Goal: Transaction & Acquisition: Obtain resource

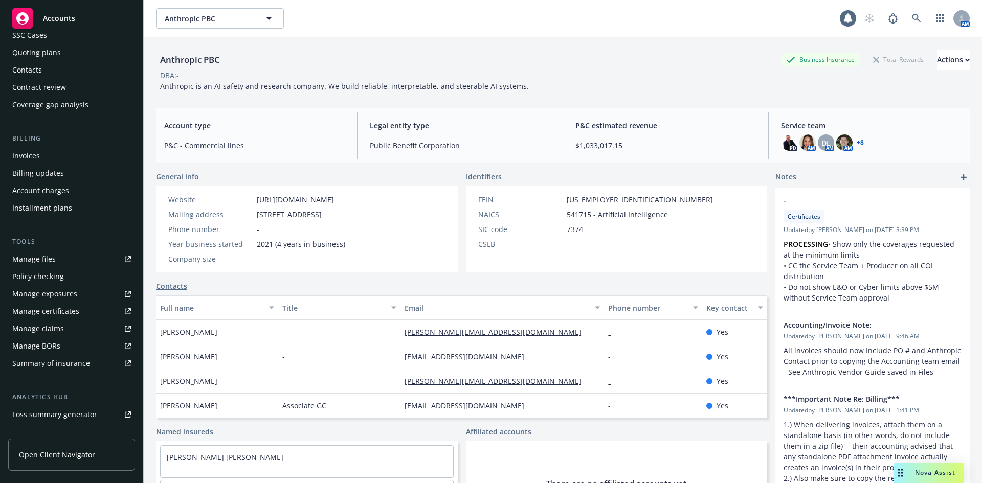
scroll to position [102, 0]
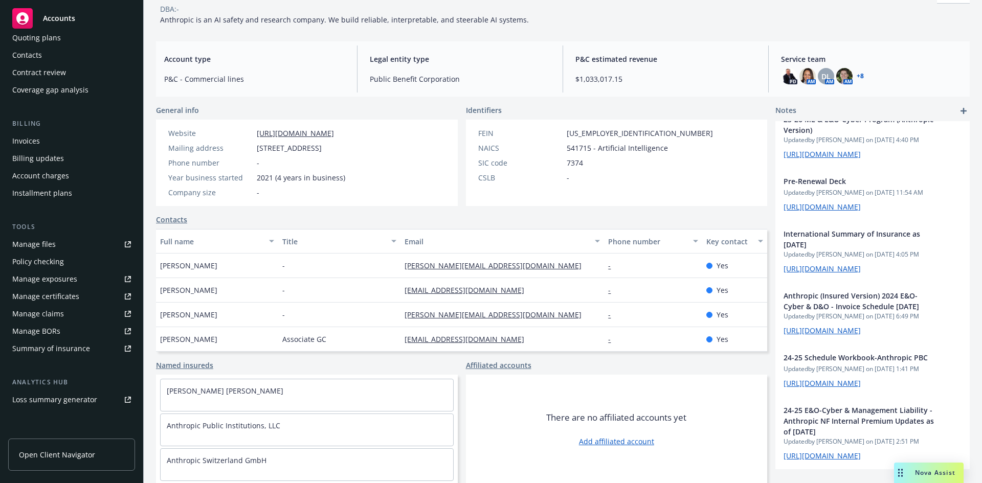
click at [52, 299] on div "Manage certificates" at bounding box center [45, 296] width 67 height 16
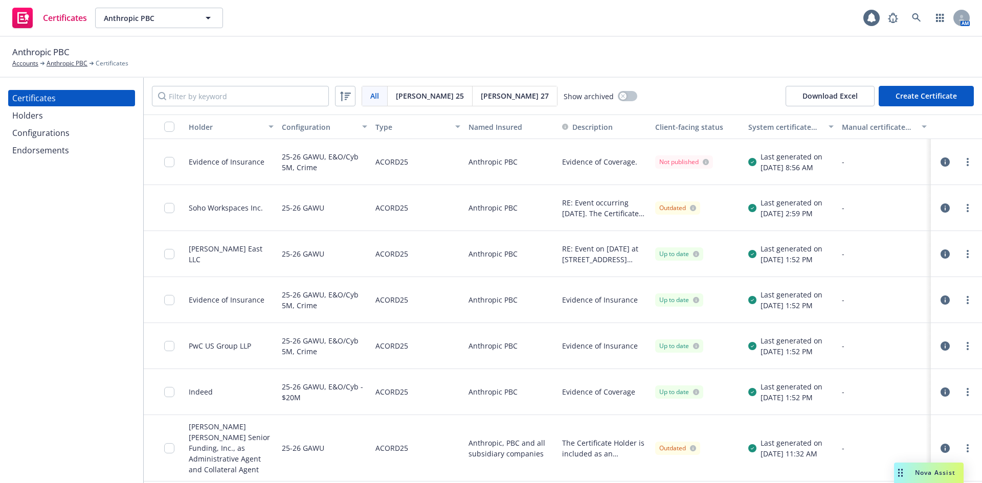
click at [713, 51] on div "Anthropic PBC Accounts Anthropic PBC Certificates" at bounding box center [490, 57] width 957 height 22
drag, startPoint x: 77, startPoint y: 253, endPoint x: 82, endPoint y: 244, distance: 9.6
click at [77, 253] on div "Certificates Holders Configurations Endorsements" at bounding box center [71, 280] width 143 height 405
click at [64, 117] on div "Holders" at bounding box center [71, 115] width 119 height 16
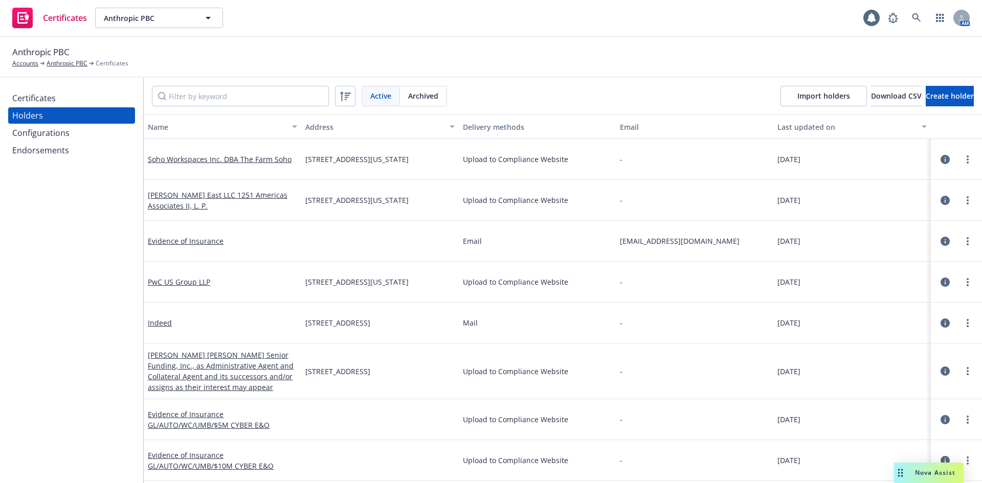
click at [42, 99] on div "Certificates" at bounding box center [33, 98] width 43 height 16
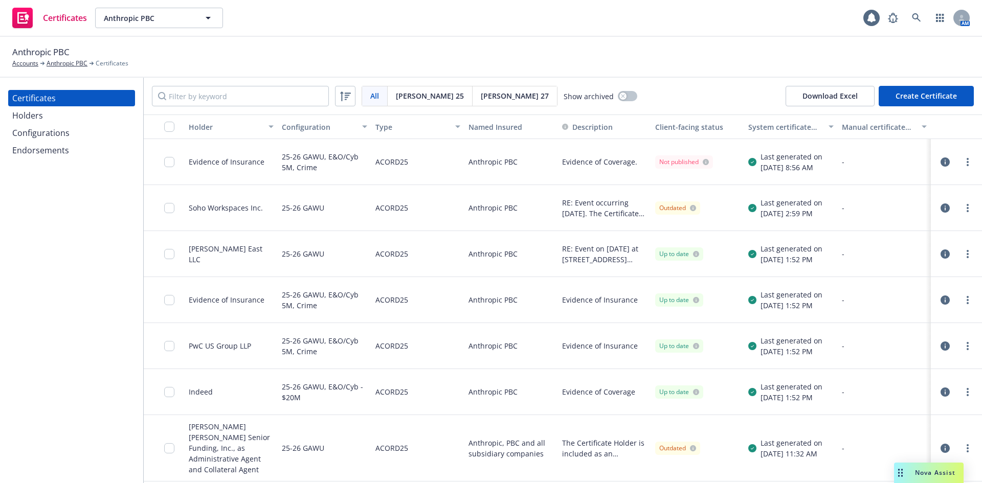
click at [38, 133] on div "Configurations" at bounding box center [40, 133] width 57 height 16
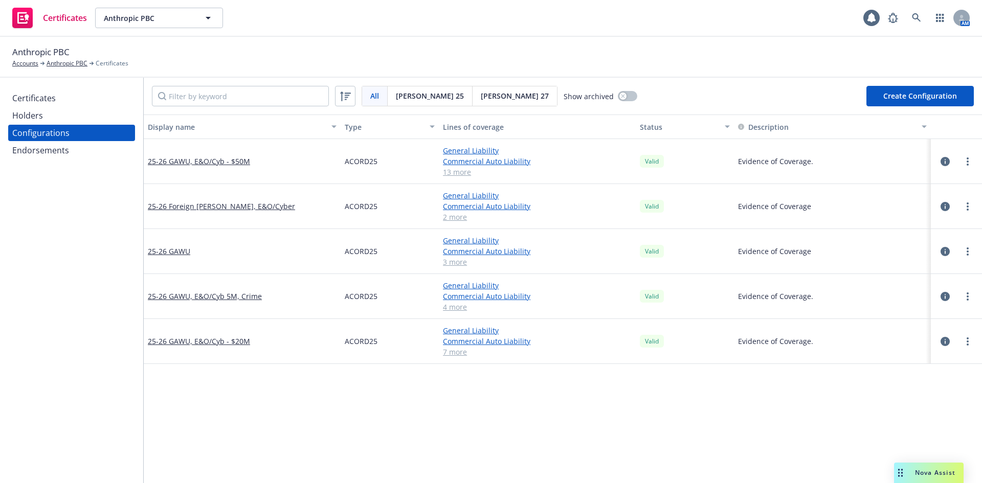
click at [44, 120] on div "Holders" at bounding box center [71, 115] width 119 height 16
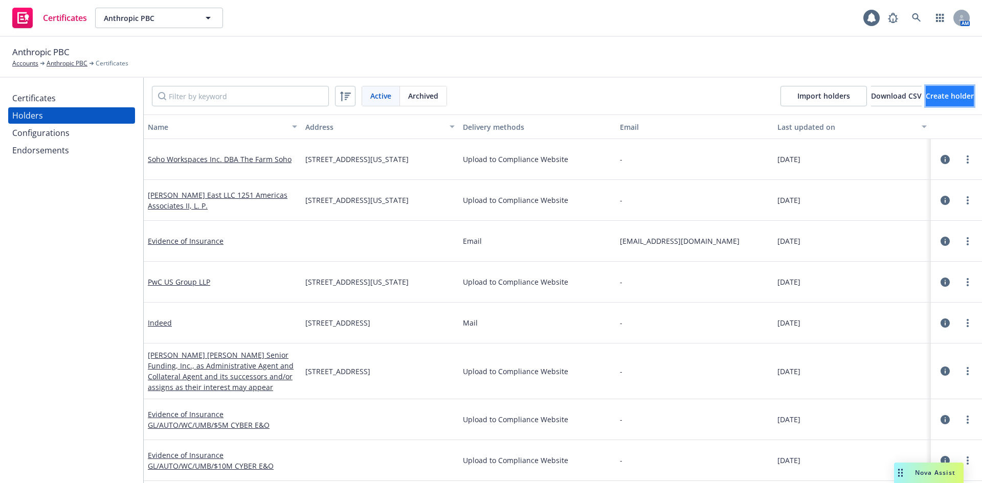
click at [925, 97] on span "Create holder" at bounding box center [949, 96] width 48 height 10
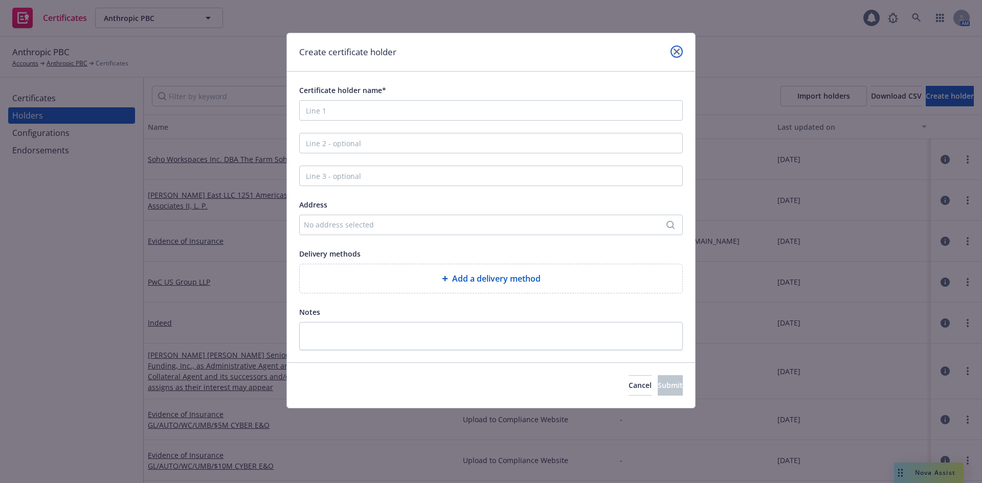
click at [676, 52] on icon "close" at bounding box center [676, 52] width 6 height 6
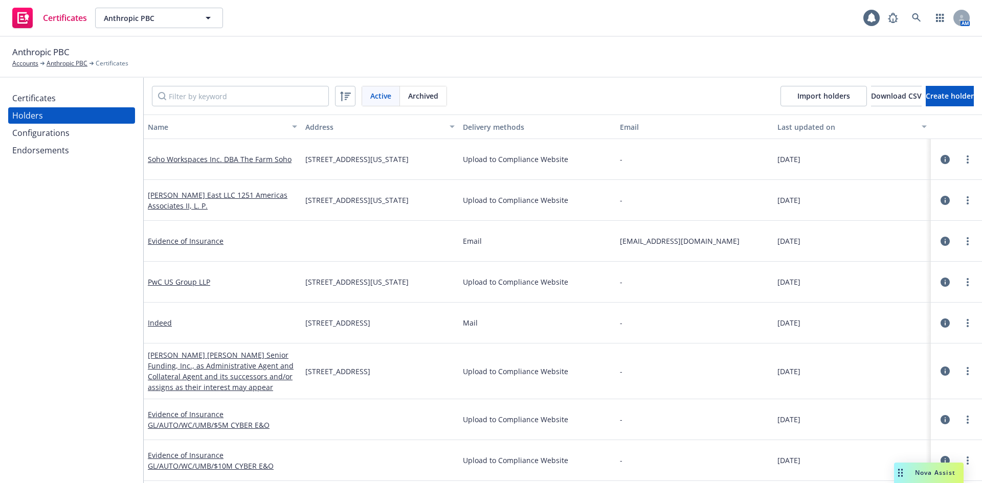
click at [66, 97] on div "Certificates" at bounding box center [71, 98] width 119 height 16
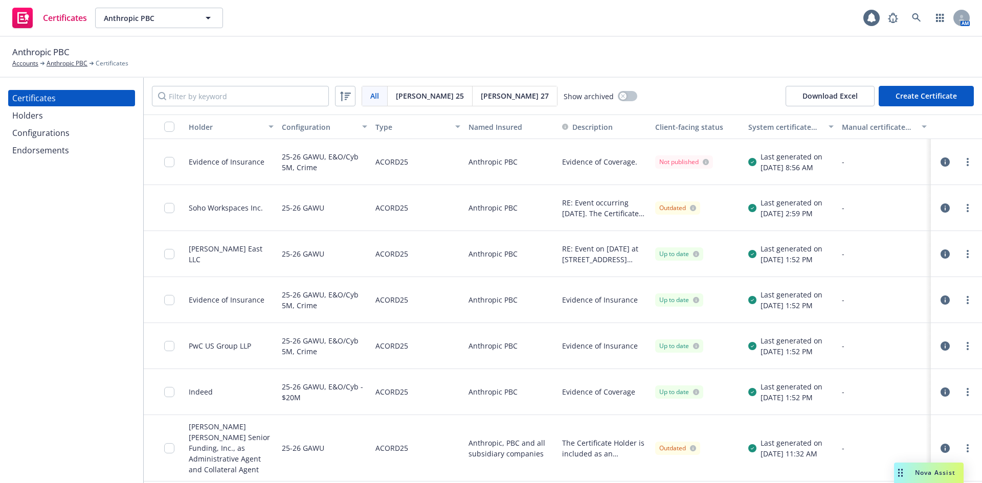
click at [916, 102] on button "Create Certificate" at bounding box center [925, 96] width 95 height 20
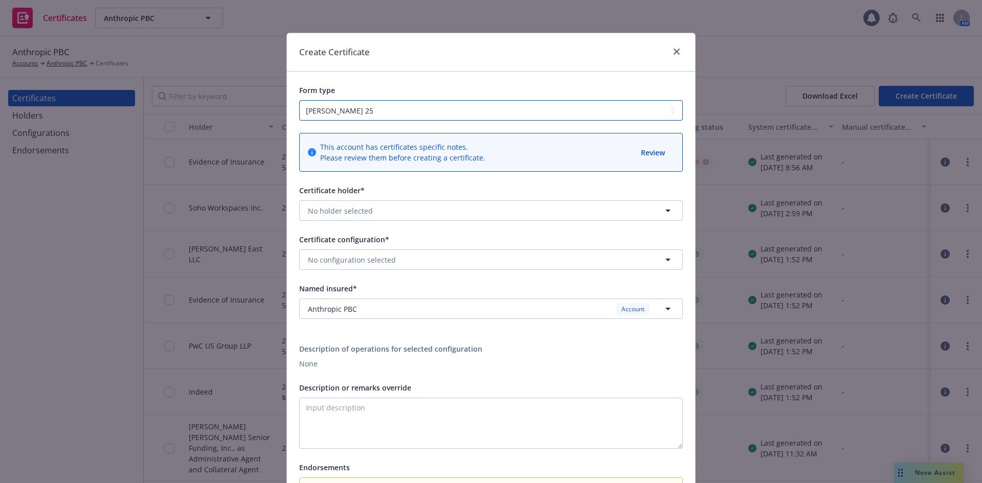
click at [537, 112] on select "ACORD 25 ACORD 27 ACORD 28" at bounding box center [490, 110] width 383 height 20
drag, startPoint x: 542, startPoint y: 107, endPoint x: 542, endPoint y: 72, distance: 34.8
click at [542, 107] on select "ACORD 25 ACORD 27 ACORD 28" at bounding box center [490, 110] width 383 height 20
click at [542, 65] on div "Create Certificate" at bounding box center [491, 52] width 408 height 38
click at [480, 207] on button "No holder selected" at bounding box center [490, 210] width 383 height 20
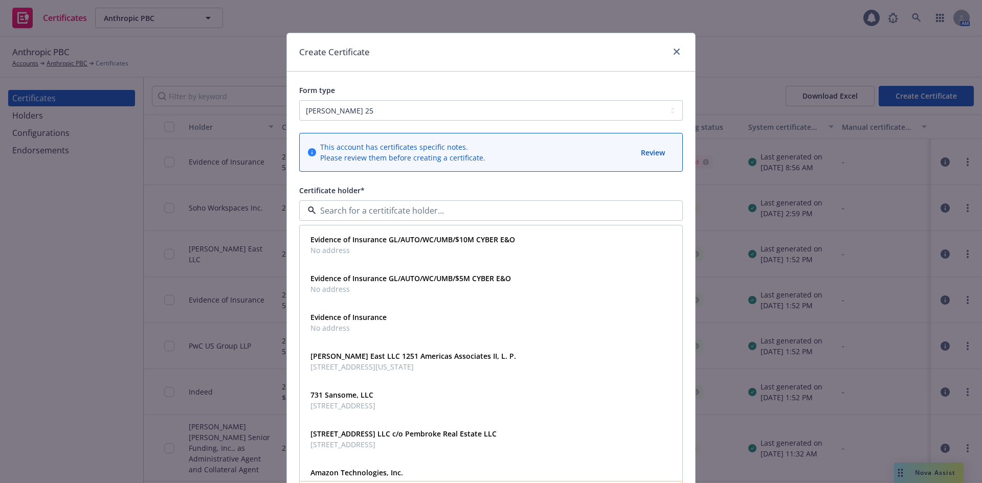
click at [488, 187] on div "Certificate holder*" at bounding box center [490, 190] width 383 height 12
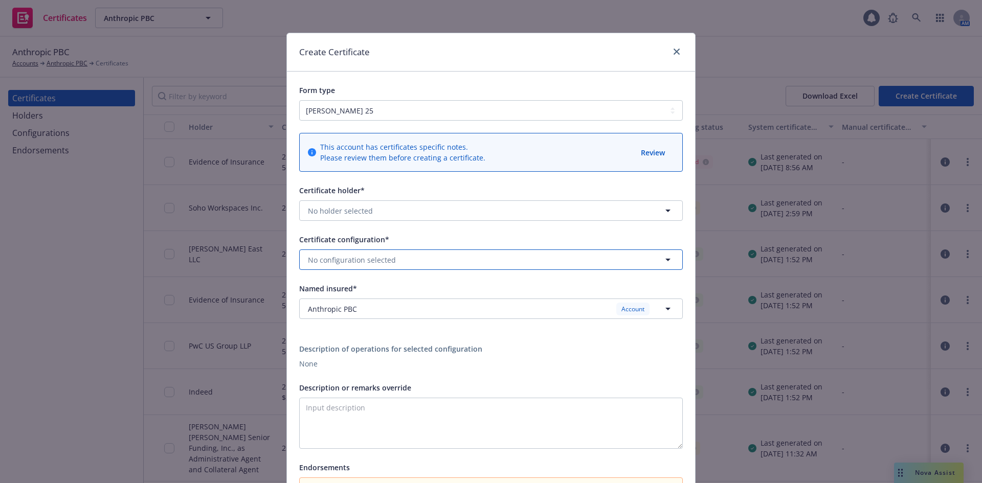
click at [585, 264] on button "No configuration selected" at bounding box center [490, 260] width 383 height 20
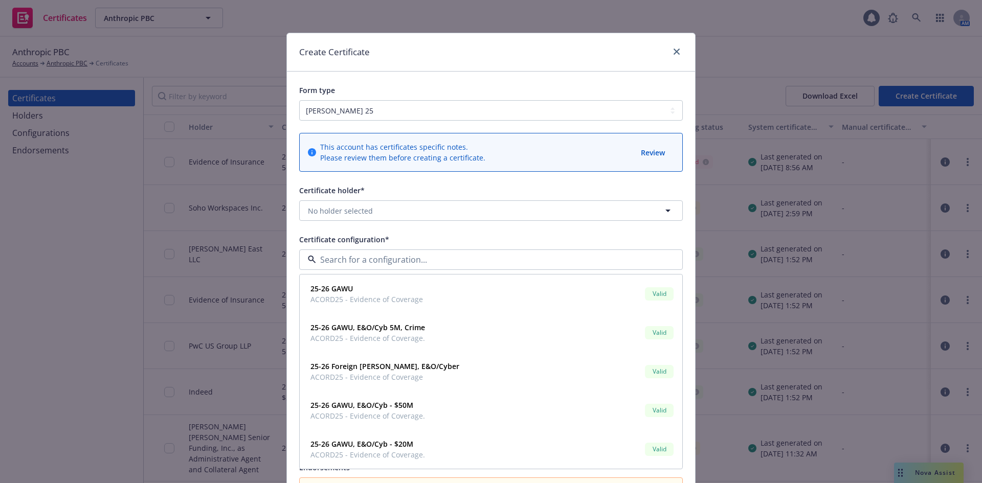
click at [553, 241] on div "Certificate configuration*" at bounding box center [490, 239] width 383 height 12
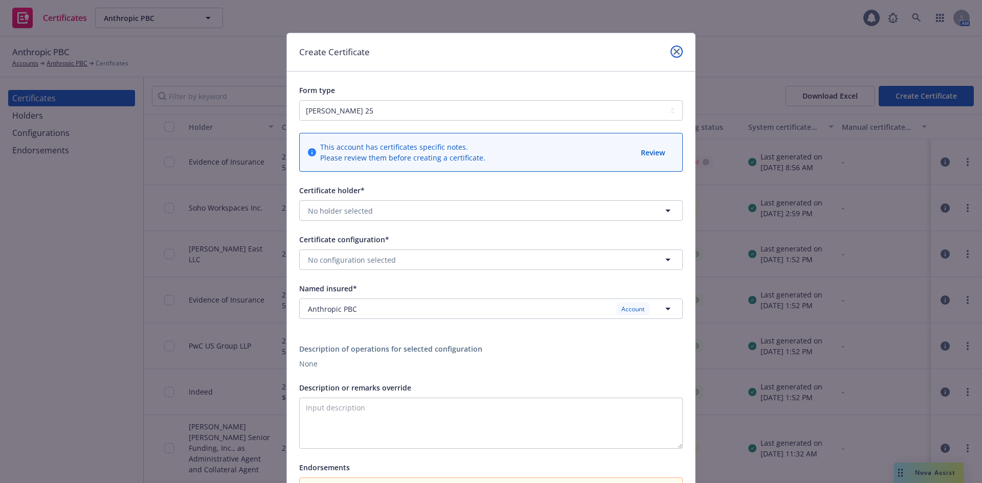
click at [673, 49] on icon "close" at bounding box center [676, 52] width 6 height 6
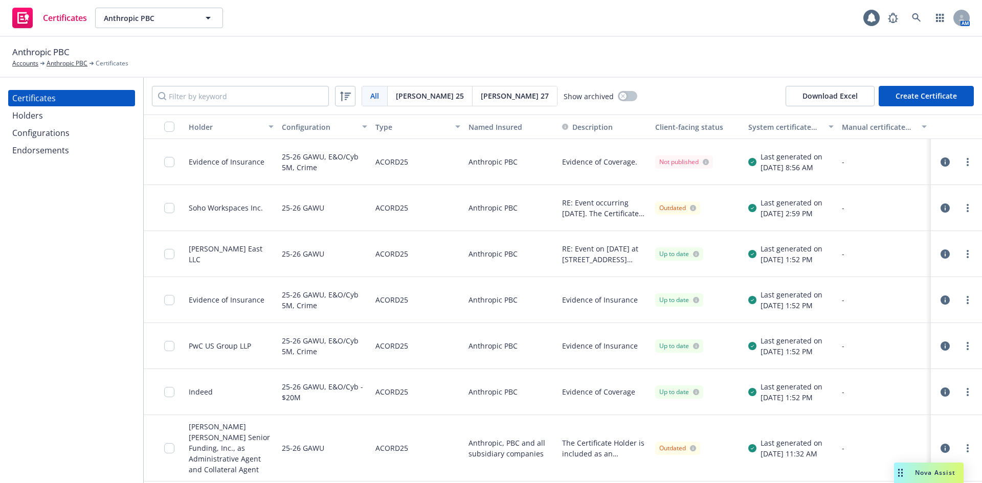
click at [44, 121] on div "Holders" at bounding box center [71, 115] width 119 height 16
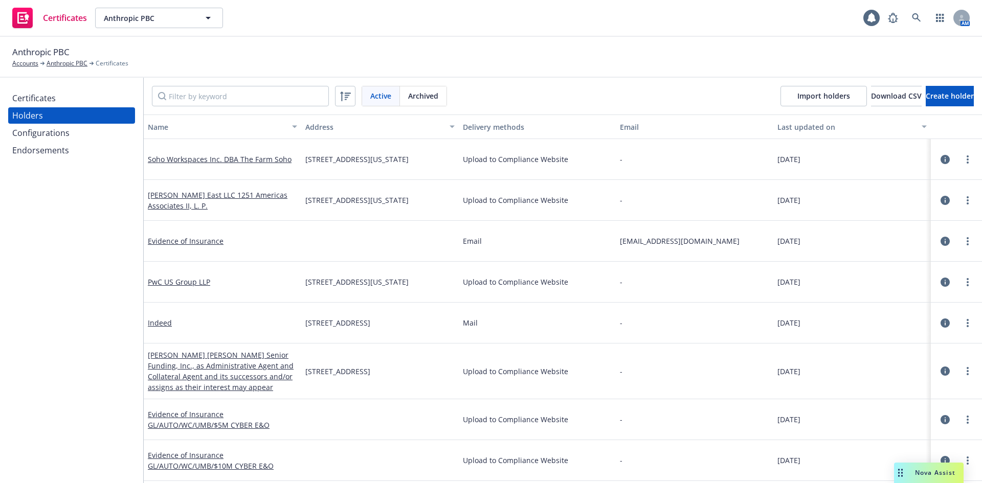
click at [70, 101] on div "Certificates" at bounding box center [71, 98] width 119 height 16
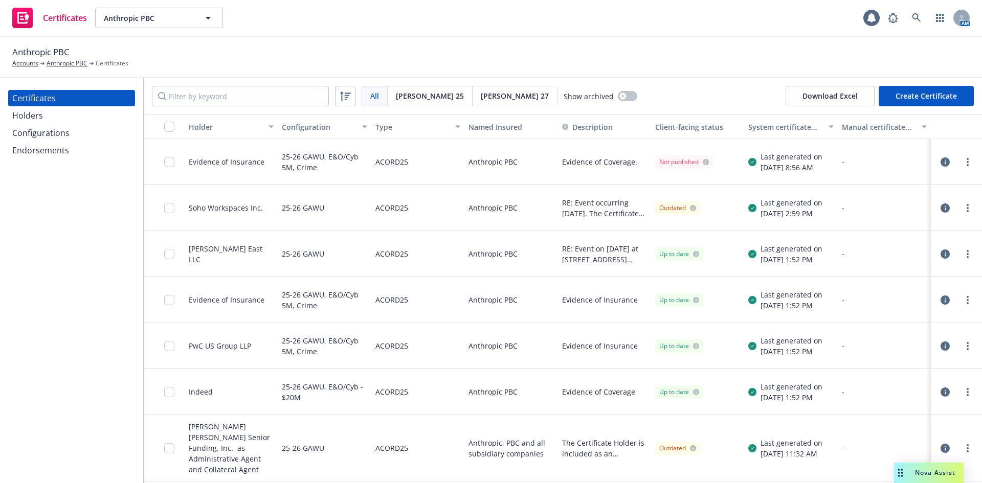
click at [231, 31] on div "Certificates Anthropic PBC Anthropic PBC 1 AM" at bounding box center [491, 18] width 982 height 37
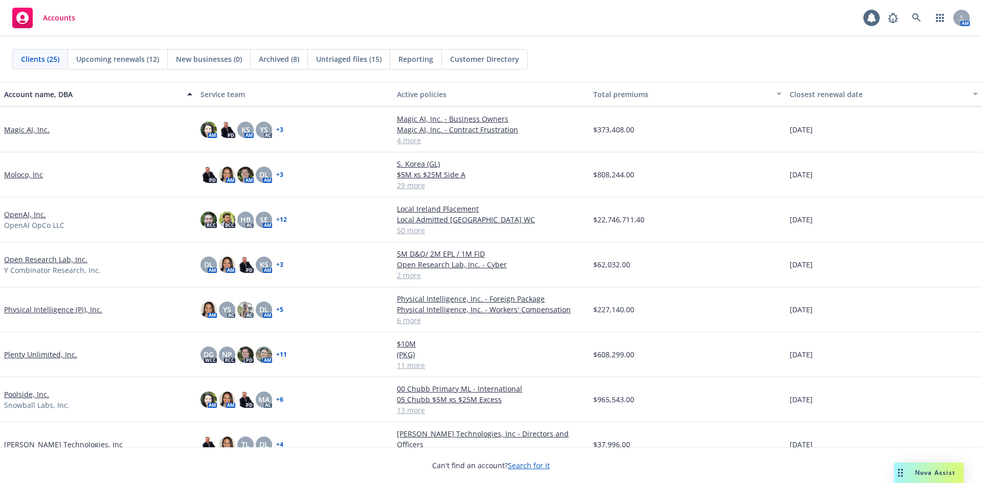
scroll to position [358, 0]
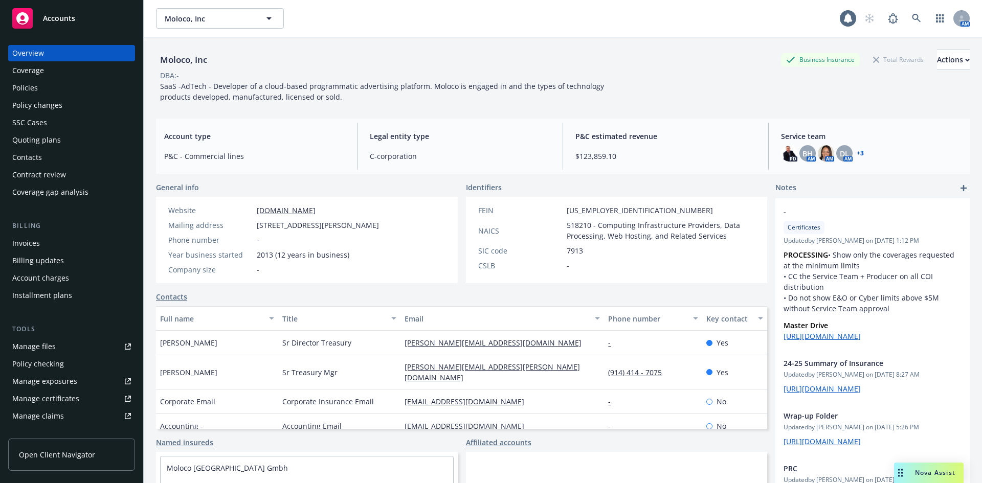
click at [43, 87] on div "Policies" at bounding box center [71, 88] width 119 height 16
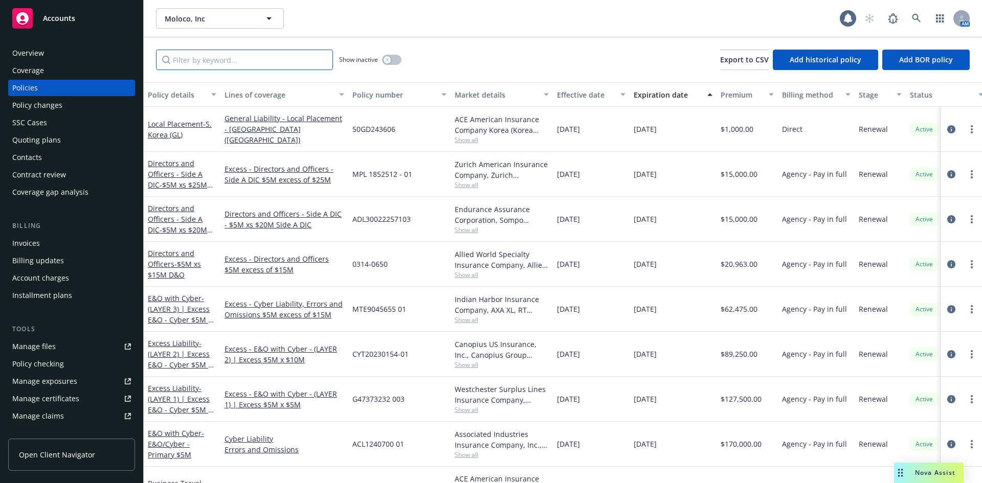
click at [211, 60] on input "Filter by keyword..." at bounding box center [244, 60] width 177 height 20
click at [36, 138] on div "Quoting plans" at bounding box center [36, 140] width 49 height 16
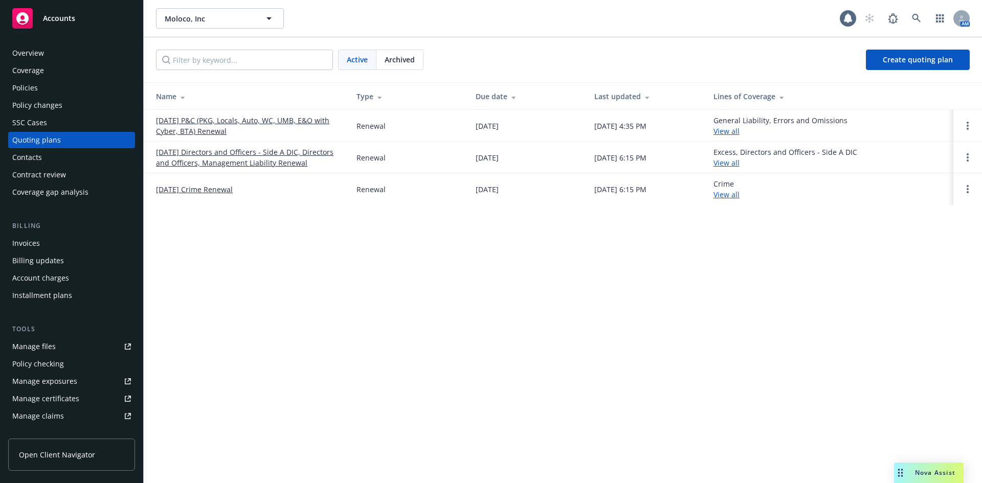
click at [217, 122] on link "[DATE] P&C (PKG, Locals, Auto, WC, UMB, E&O with Cyber, BTA) Renewal" at bounding box center [248, 125] width 184 height 21
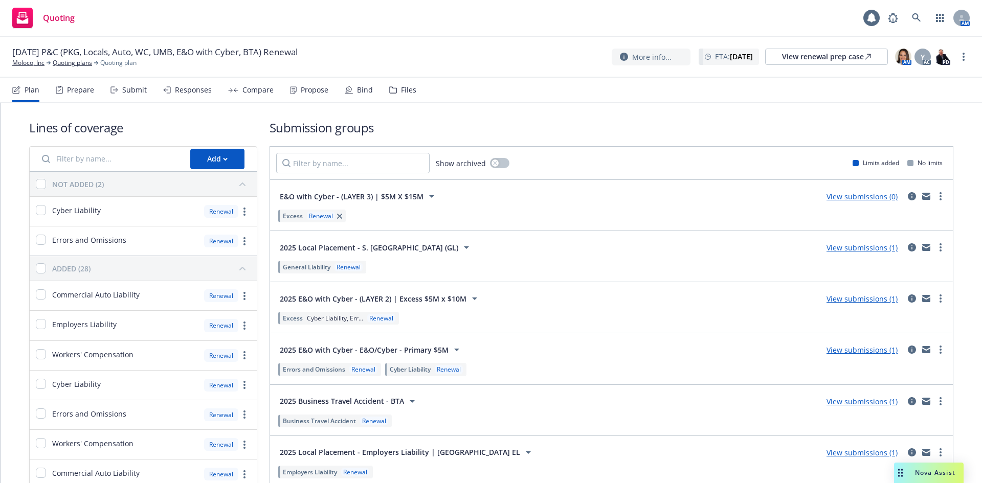
click at [401, 86] on div "Files" at bounding box center [408, 90] width 15 height 8
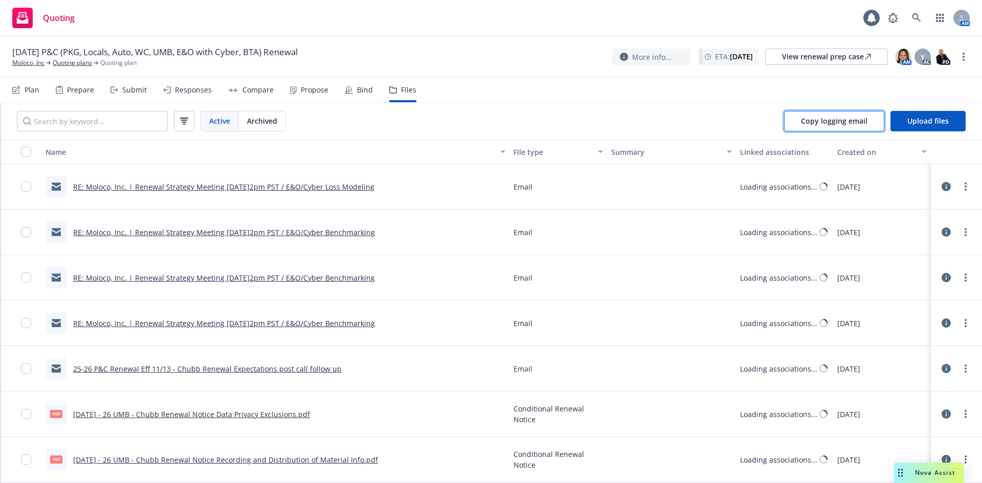
click at [859, 128] on button "Copy logging email" at bounding box center [834, 121] width 100 height 20
